Goal: Communication & Community: Answer question/provide support

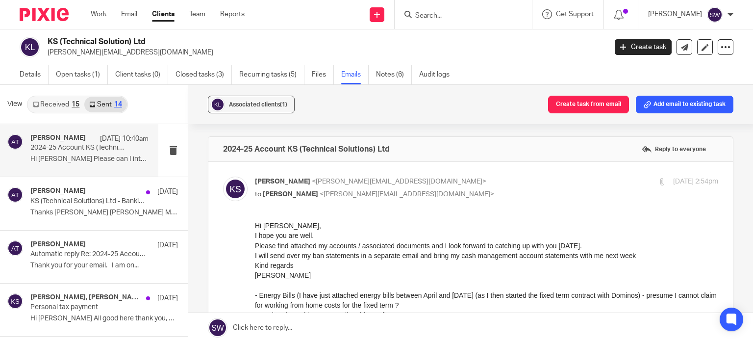
scroll to position [664, 0]
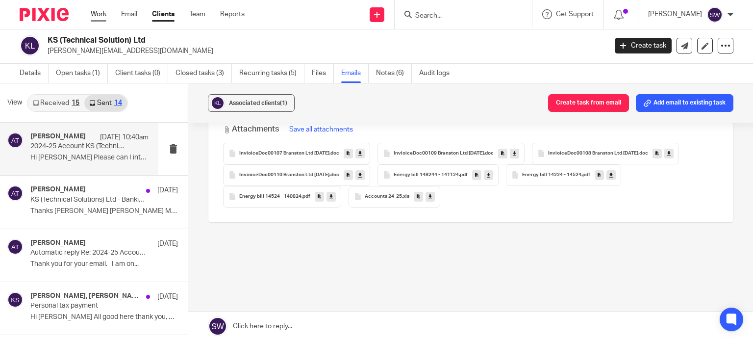
click at [97, 14] on link "Work" at bounding box center [99, 14] width 16 height 10
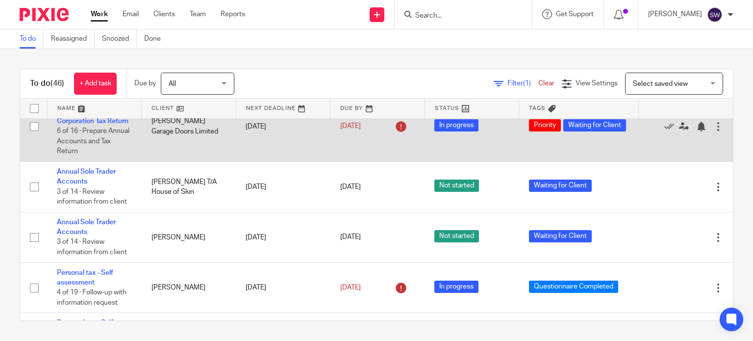
scroll to position [735, 0]
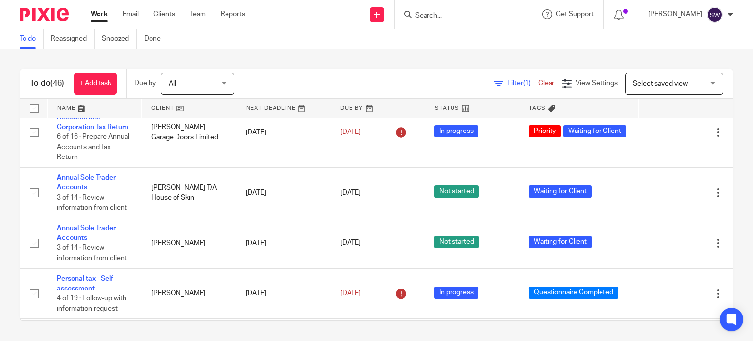
click at [642, 56] on div "To do (46) + Add task Due by All All Today Tomorrow This week Next week This mo…" at bounding box center [376, 194] width 753 height 291
click at [89, 70] on link "Annual Limited Accounts and Corporation Tax Return" at bounding box center [93, 56] width 72 height 27
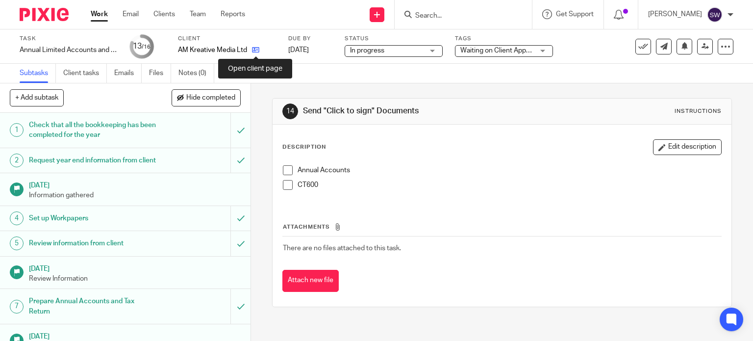
click at [255, 49] on icon at bounding box center [255, 49] width 7 height 7
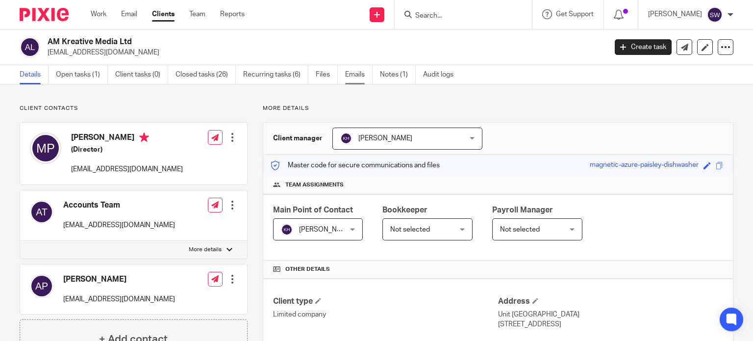
click at [352, 72] on link "Emails" at bounding box center [358, 74] width 27 height 19
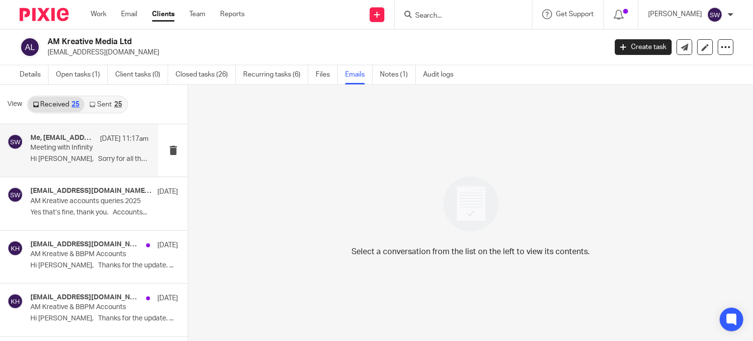
click at [58, 149] on p "Meeting with Infinity" at bounding box center [77, 148] width 95 height 8
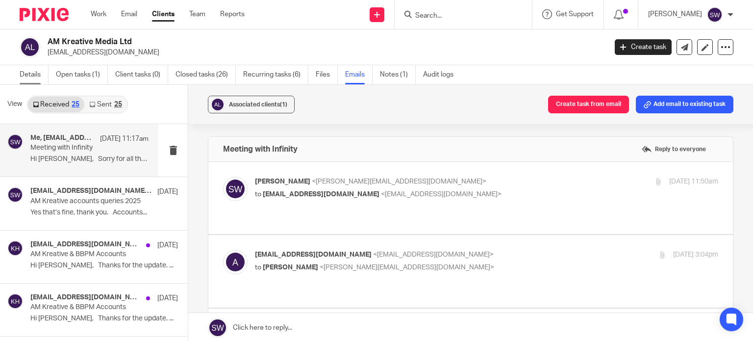
click at [32, 75] on link "Details" at bounding box center [34, 74] width 29 height 19
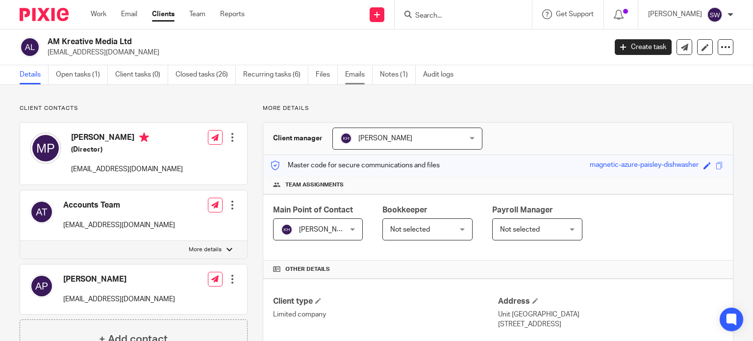
click at [358, 69] on link "Emails" at bounding box center [358, 74] width 27 height 19
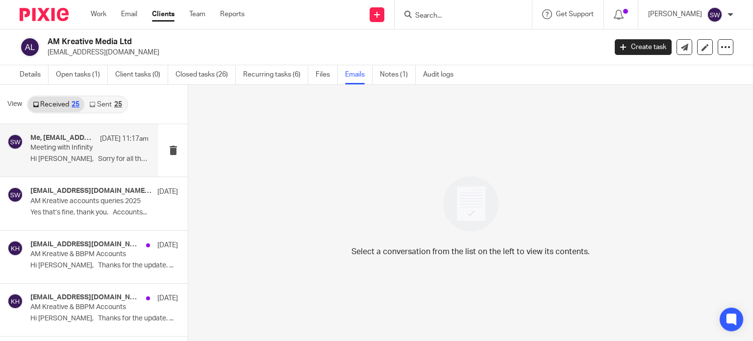
click at [38, 158] on p "Hi [PERSON_NAME], Sorry for all the..." at bounding box center [89, 159] width 118 height 8
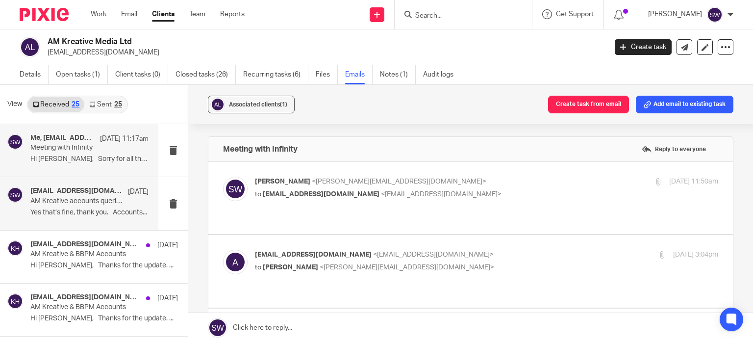
click at [50, 200] on p "AM Kreative accounts queries 2025" at bounding box center [77, 201] width 95 height 8
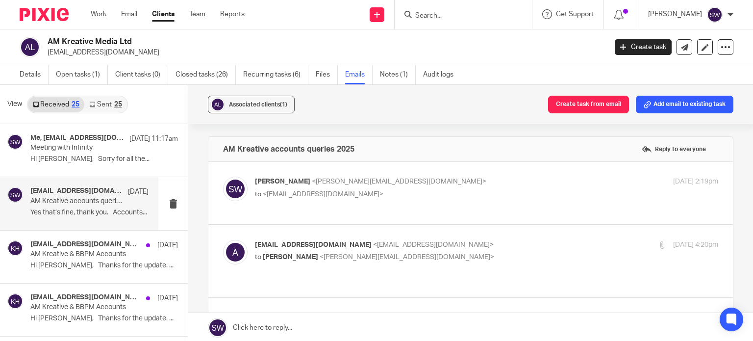
click at [426, 183] on p "[PERSON_NAME] <[PERSON_NAME][EMAIL_ADDRESS][DOMAIN_NAME]>" at bounding box center [409, 181] width 309 height 10
checkbox input "true"
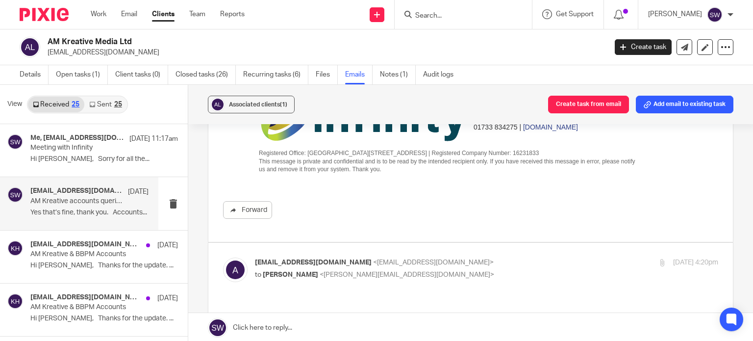
scroll to position [490, 0]
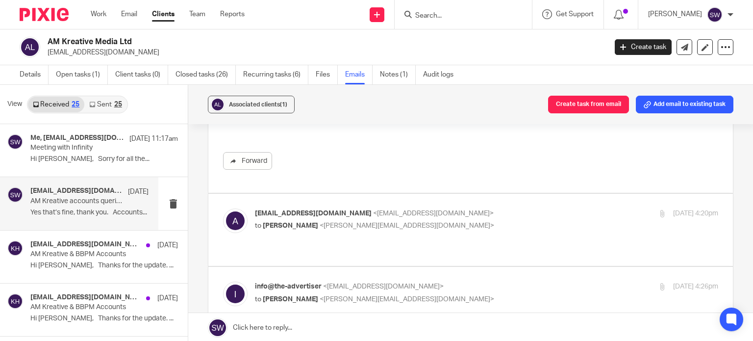
click at [481, 281] on p "info@the-advertiser <[EMAIL_ADDRESS][DOMAIN_NAME]>" at bounding box center [409, 286] width 309 height 10
checkbox input "true"
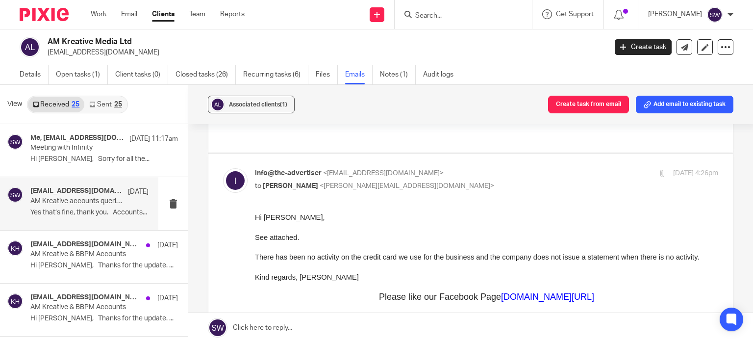
scroll to position [588, 0]
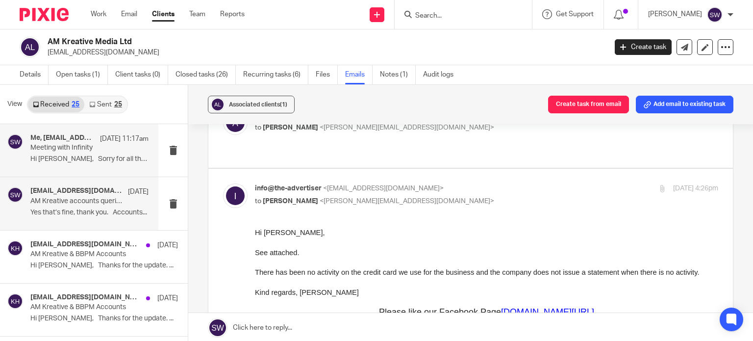
click at [68, 150] on p "Meeting with Infinity" at bounding box center [77, 148] width 95 height 8
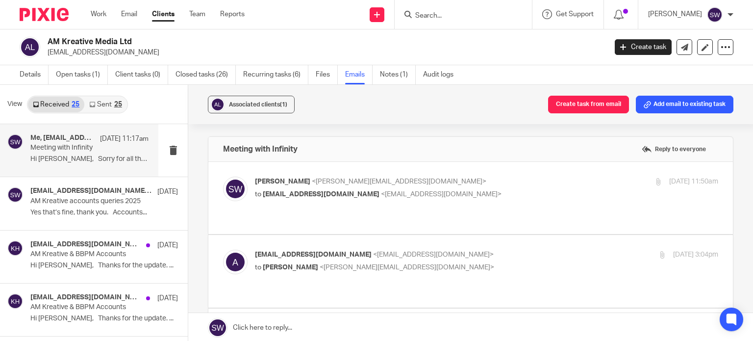
scroll to position [0, 0]
click at [68, 195] on h4 "[EMAIL_ADDRESS][DOMAIN_NAME], Me, info@the-advertiser" at bounding box center [76, 191] width 93 height 8
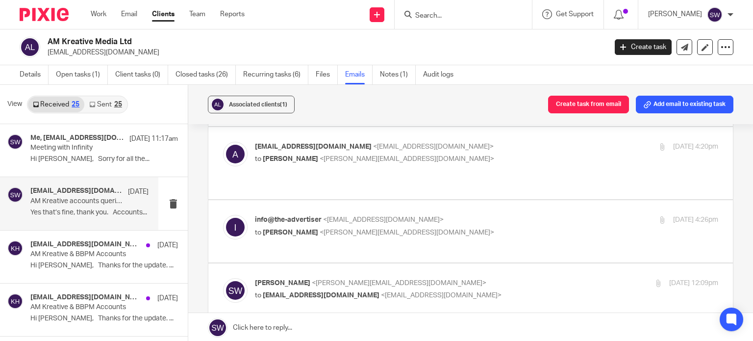
scroll to position [147, 0]
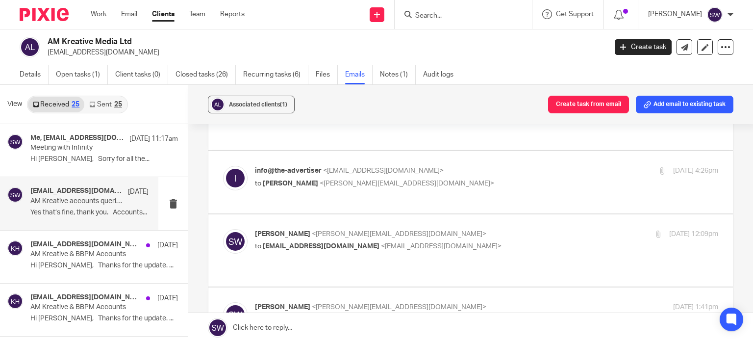
click at [441, 166] on p "info@the-advertiser <[EMAIL_ADDRESS][DOMAIN_NAME]>" at bounding box center [409, 171] width 309 height 10
checkbox input "true"
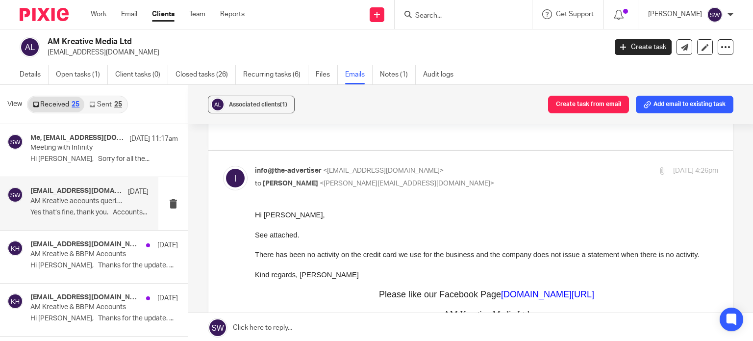
scroll to position [0, 0]
